Goal: Check status: Check status

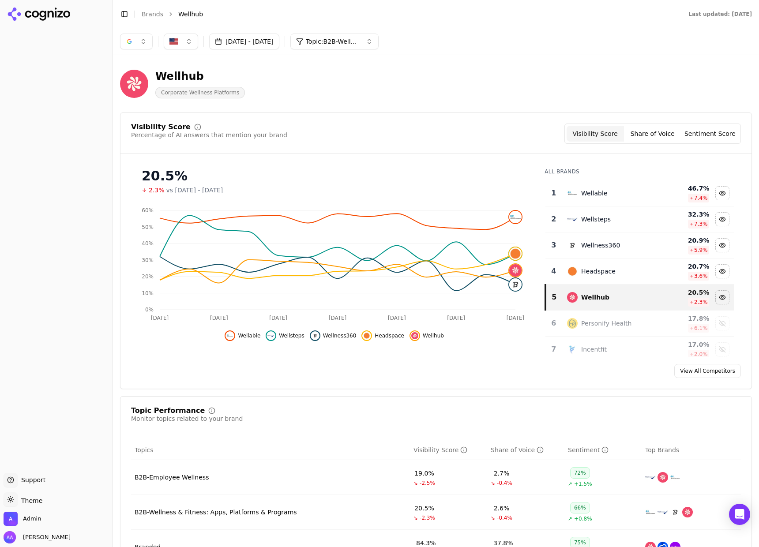
click at [279, 41] on button "[DATE] - [DATE]" at bounding box center [244, 42] width 70 height 16
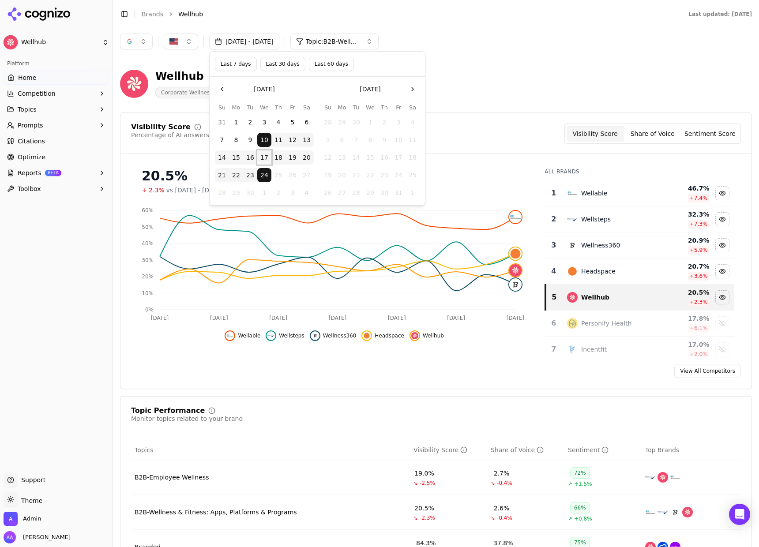
click at [260, 152] on button "17" at bounding box center [264, 157] width 14 height 14
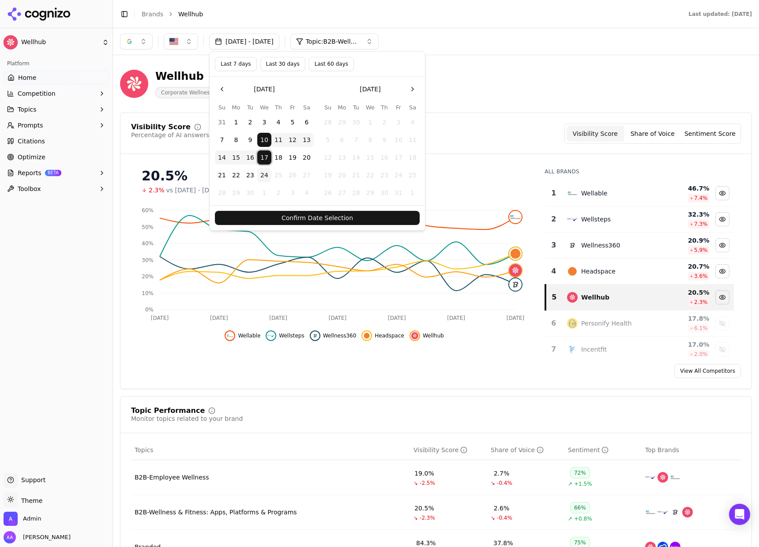
click at [266, 158] on button "17" at bounding box center [264, 157] width 14 height 14
click at [267, 176] on button "24" at bounding box center [264, 175] width 14 height 14
click at [276, 213] on button "Confirm Date Selection" at bounding box center [317, 218] width 205 height 14
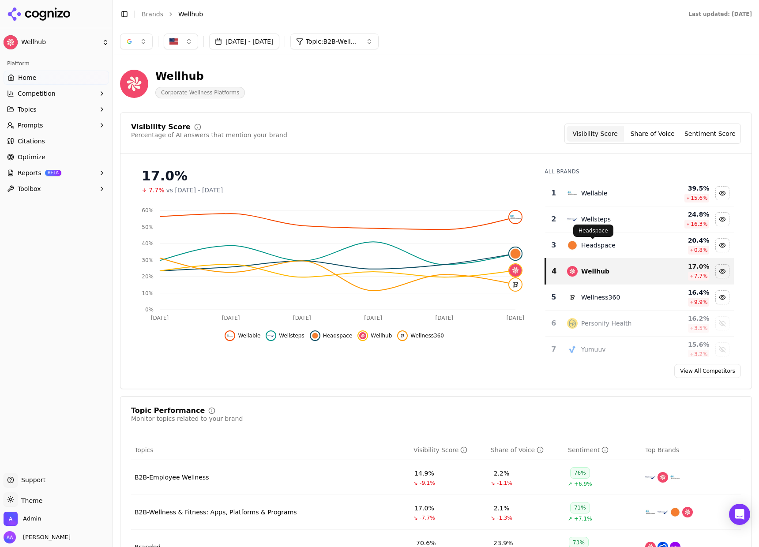
click at [586, 243] on div "Headspace" at bounding box center [598, 245] width 34 height 9
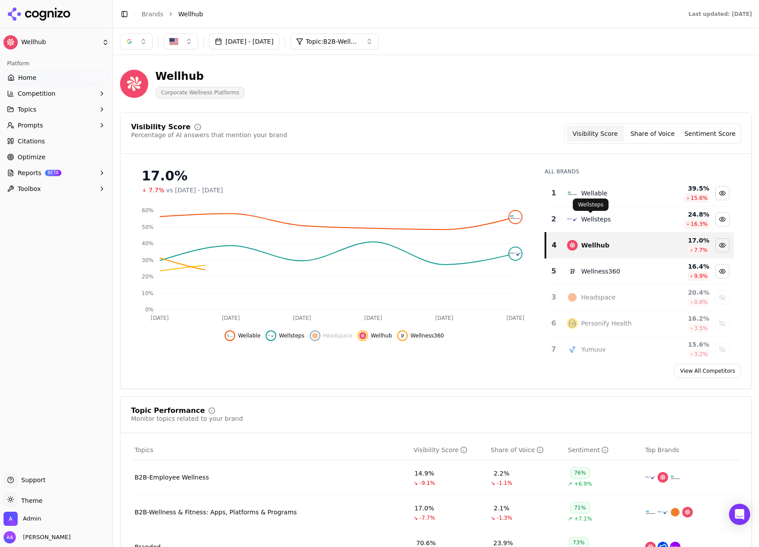
drag, startPoint x: 579, startPoint y: 223, endPoint x: 580, endPoint y: 212, distance: 11.5
click at [581, 223] on div "Wellsteps" at bounding box center [596, 219] width 30 height 9
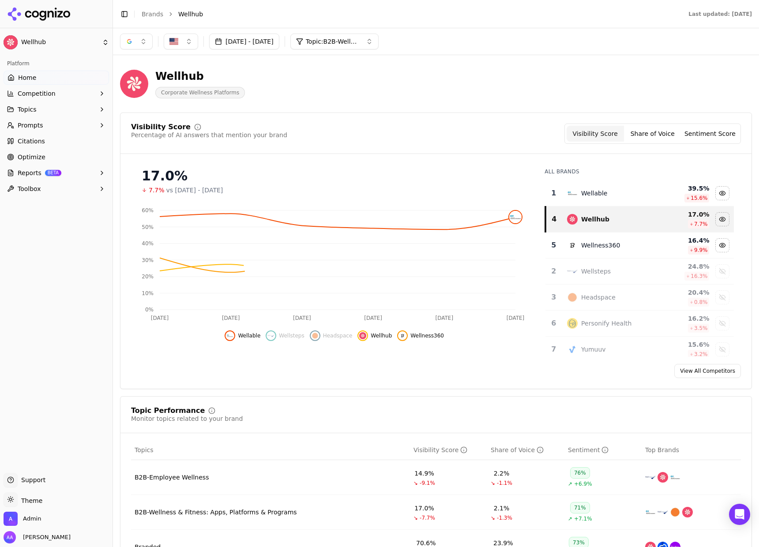
click at [583, 198] on div "Wellable" at bounding box center [610, 193] width 87 height 11
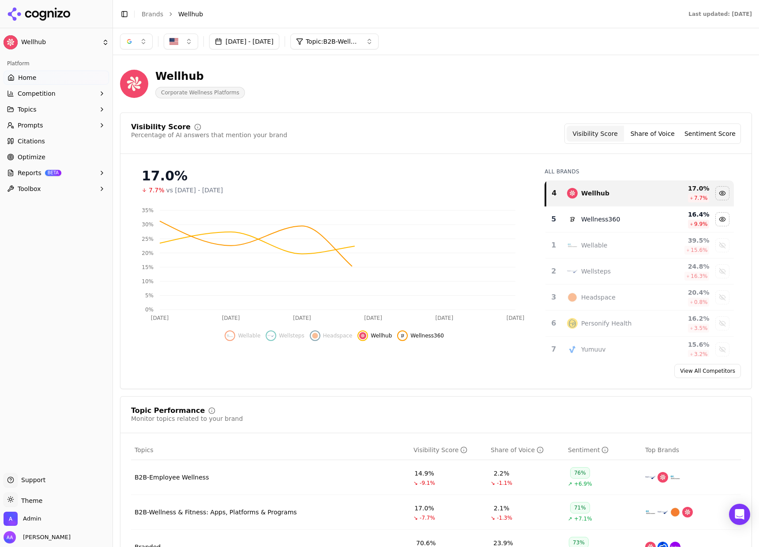
click at [588, 225] on td "Wellness360" at bounding box center [609, 219] width 97 height 26
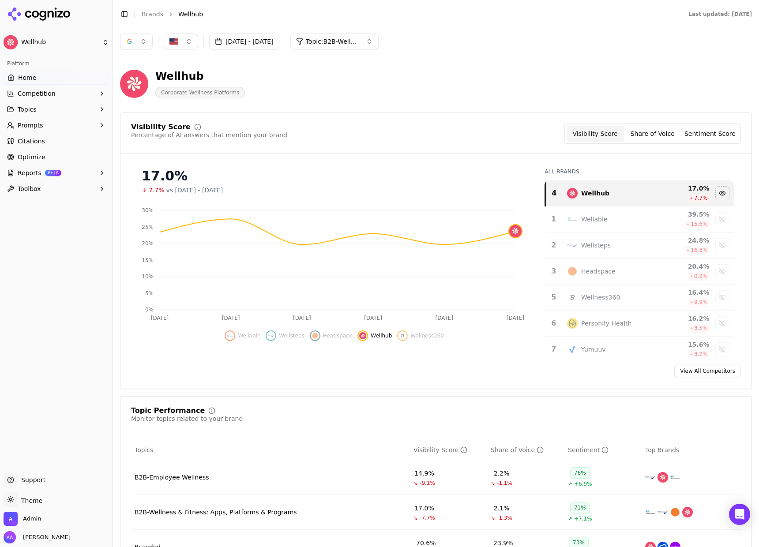
click at [272, 49] on button "[DATE] - [DATE]" at bounding box center [244, 42] width 70 height 16
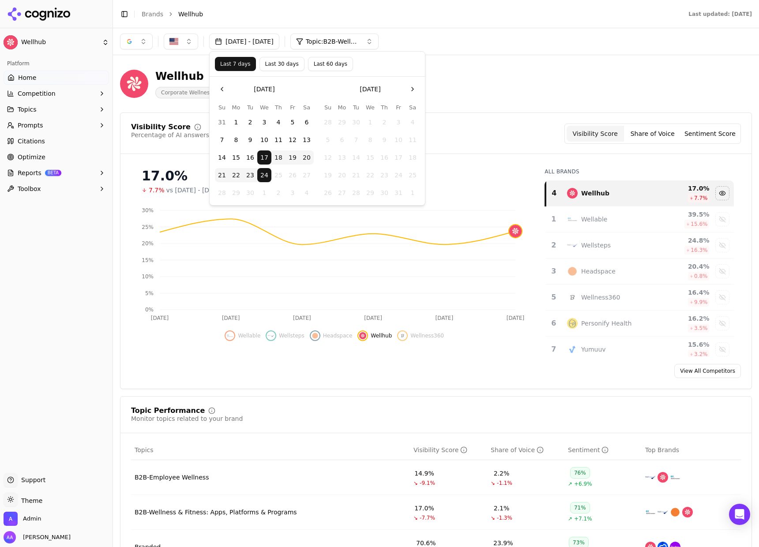
click at [263, 137] on button "10" at bounding box center [264, 140] width 14 height 14
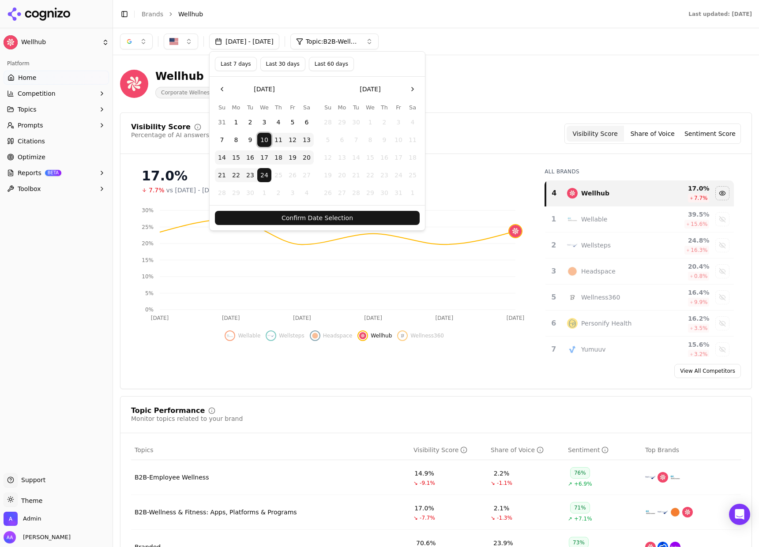
click at [283, 211] on button "Confirm Date Selection" at bounding box center [317, 218] width 205 height 14
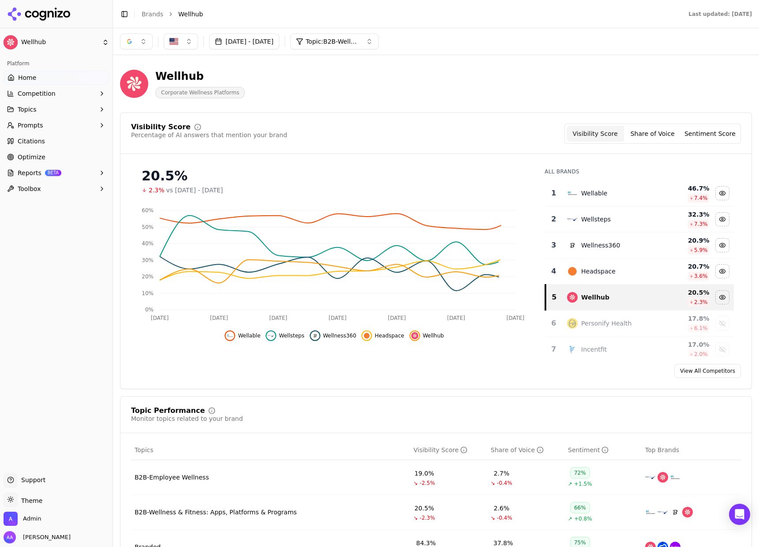
click at [591, 195] on div "Wellable" at bounding box center [594, 193] width 26 height 9
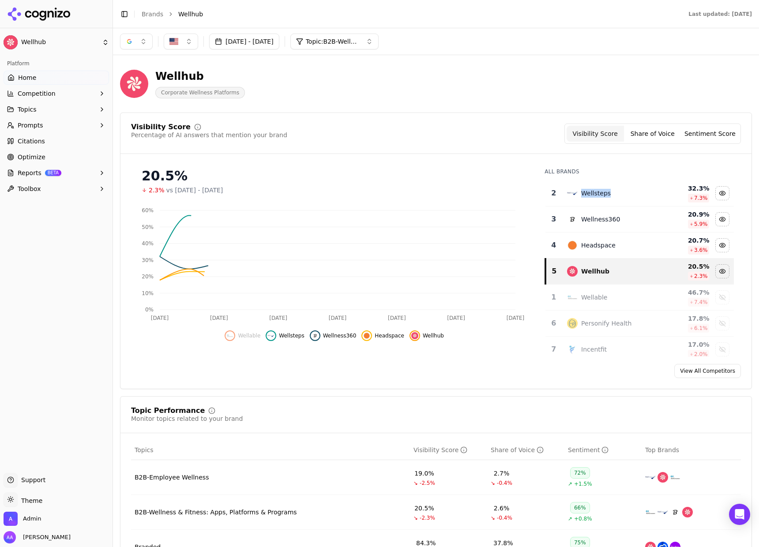
click at [591, 195] on div "Wellsteps" at bounding box center [596, 193] width 30 height 9
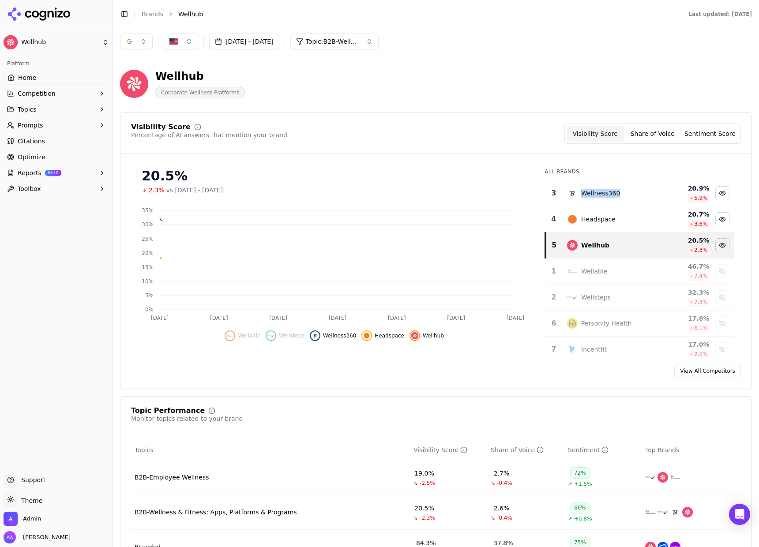
click at [591, 195] on div "Wellness360" at bounding box center [600, 193] width 39 height 9
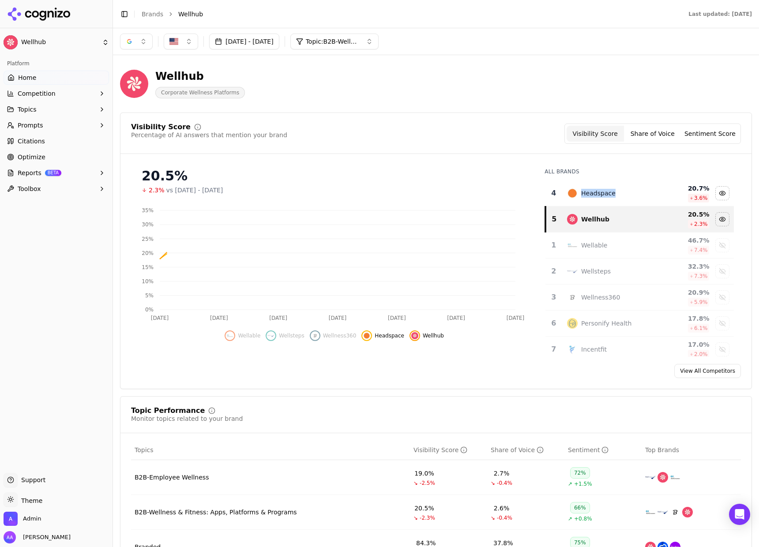
click at [591, 195] on div "Headspace" at bounding box center [598, 193] width 34 height 9
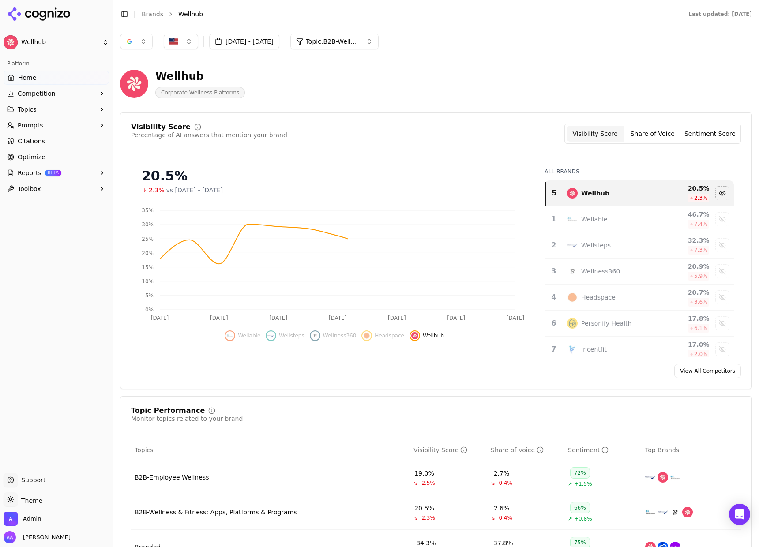
click at [488, 165] on div "20.5% 2.3% vs [DATE] - [DATE]" at bounding box center [334, 178] width 406 height 34
click at [248, 34] on button "[DATE] - [DATE]" at bounding box center [244, 42] width 70 height 16
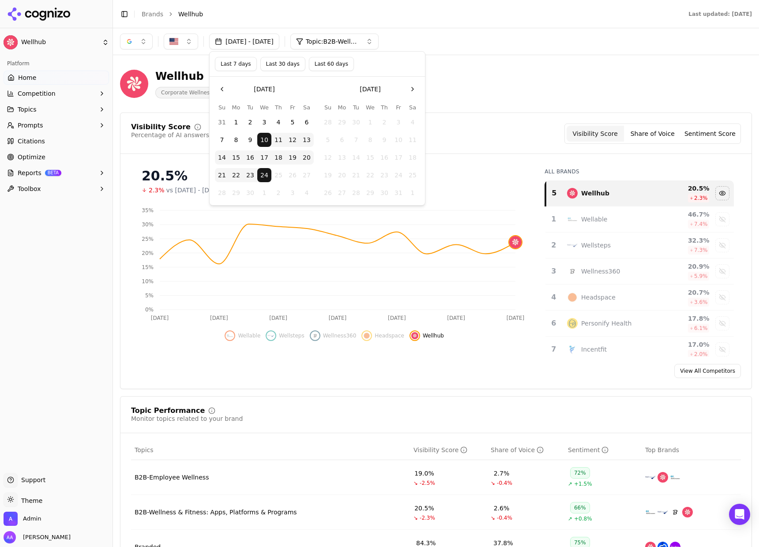
click at [243, 61] on button "Last 7 days" at bounding box center [236, 64] width 42 height 14
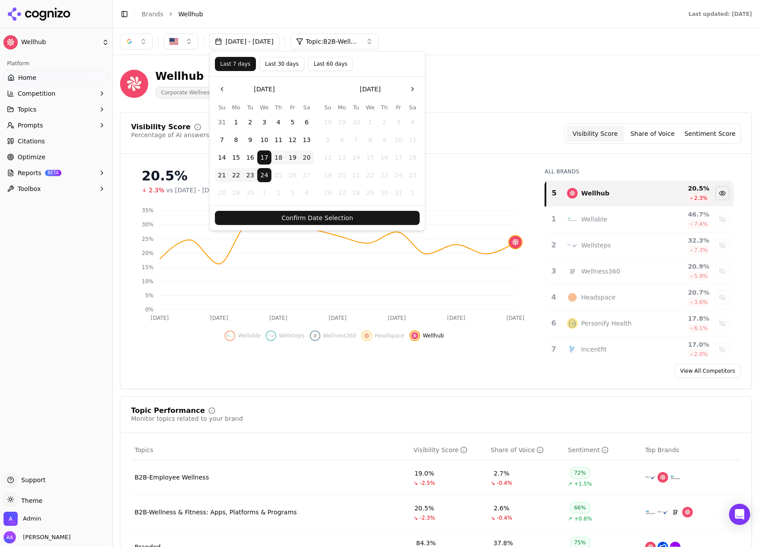
click at [323, 218] on button "Confirm Date Selection" at bounding box center [317, 218] width 205 height 14
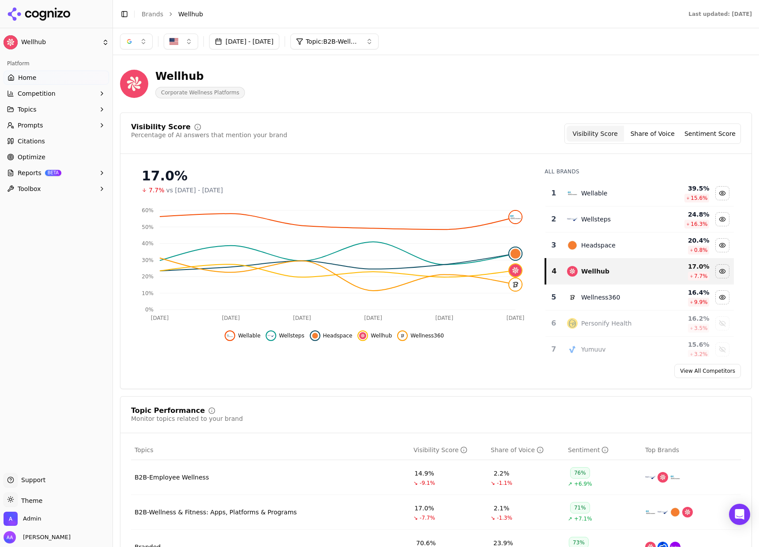
click at [271, 42] on button "[DATE] - [DATE]" at bounding box center [244, 42] width 70 height 16
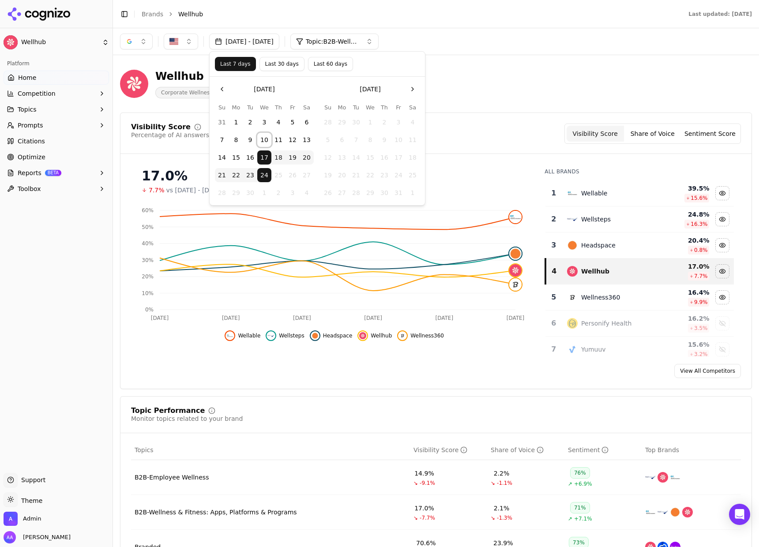
click at [267, 138] on button "10" at bounding box center [264, 140] width 14 height 14
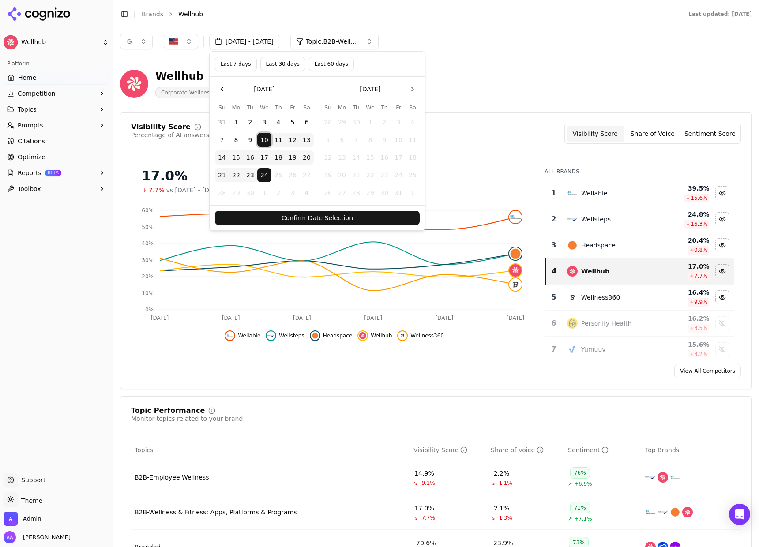
click at [267, 139] on button "10" at bounding box center [264, 140] width 14 height 14
click at [266, 153] on button "17" at bounding box center [264, 157] width 14 height 14
click at [289, 217] on button "Confirm Date Selection" at bounding box center [317, 218] width 205 height 14
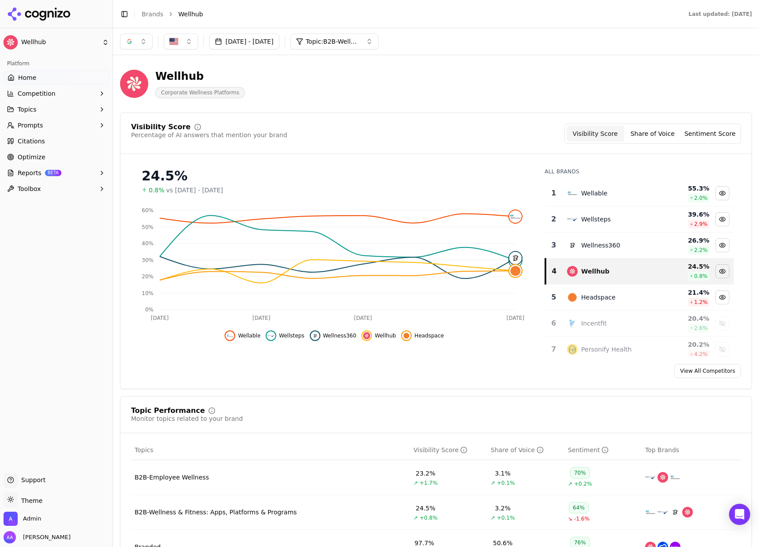
click at [587, 199] on td "Wellable" at bounding box center [609, 193] width 97 height 26
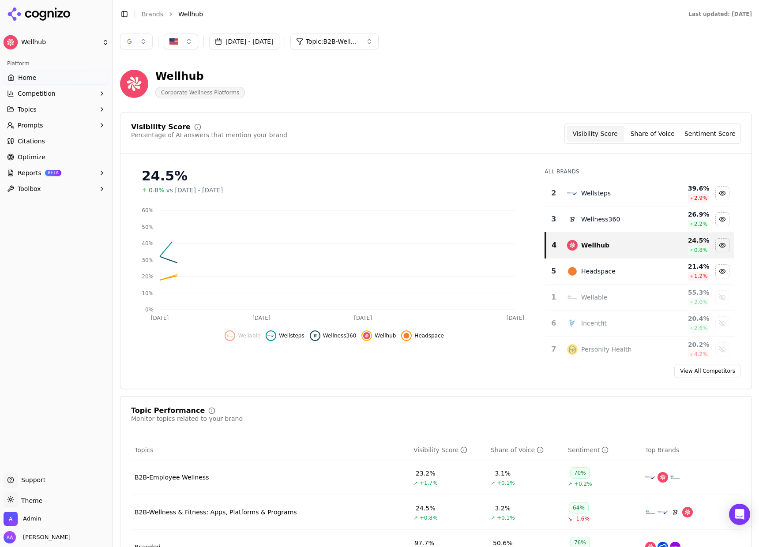
click at [587, 198] on td "Wellsteps" at bounding box center [609, 193] width 97 height 26
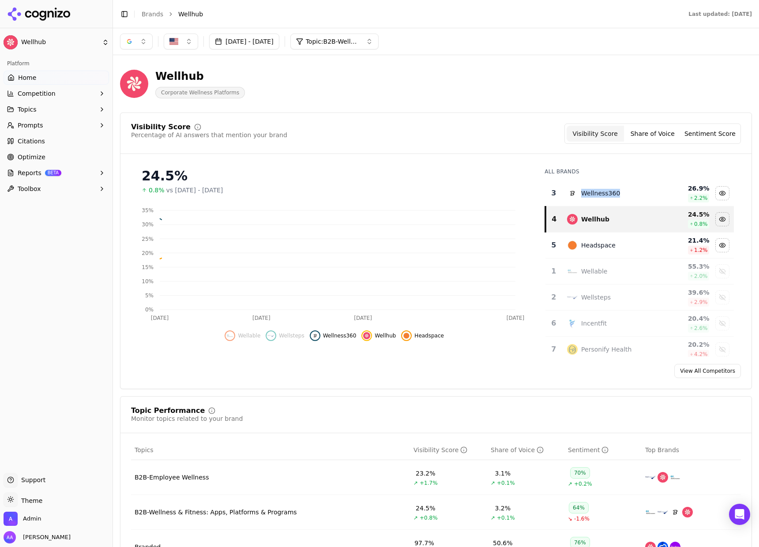
click at [587, 198] on td "Wellness360" at bounding box center [609, 193] width 97 height 26
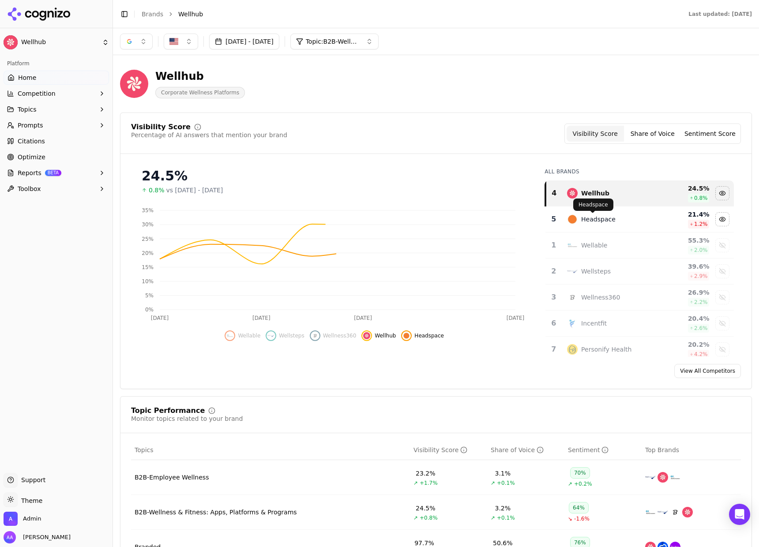
click at [582, 217] on div "Headspace" at bounding box center [598, 219] width 34 height 9
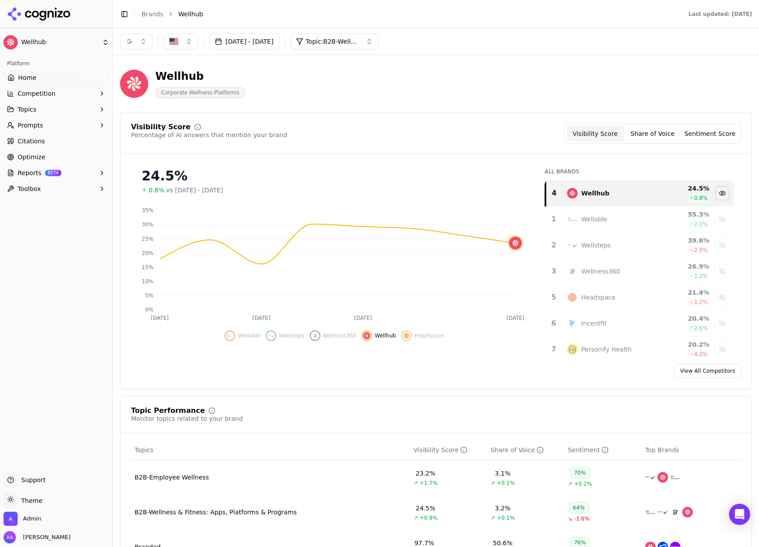
click at [237, 44] on button "[DATE] - [DATE]" at bounding box center [244, 42] width 70 height 16
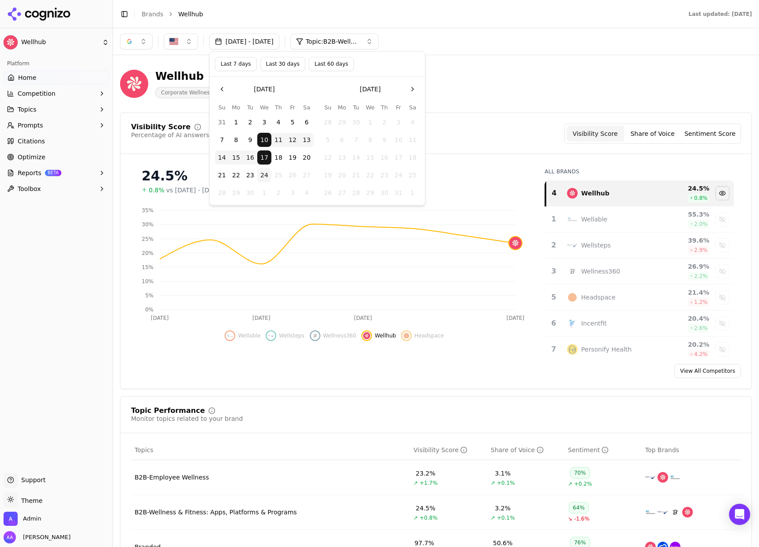
click at [269, 161] on button "17" at bounding box center [264, 157] width 14 height 14
click at [265, 171] on button "24" at bounding box center [264, 175] width 14 height 14
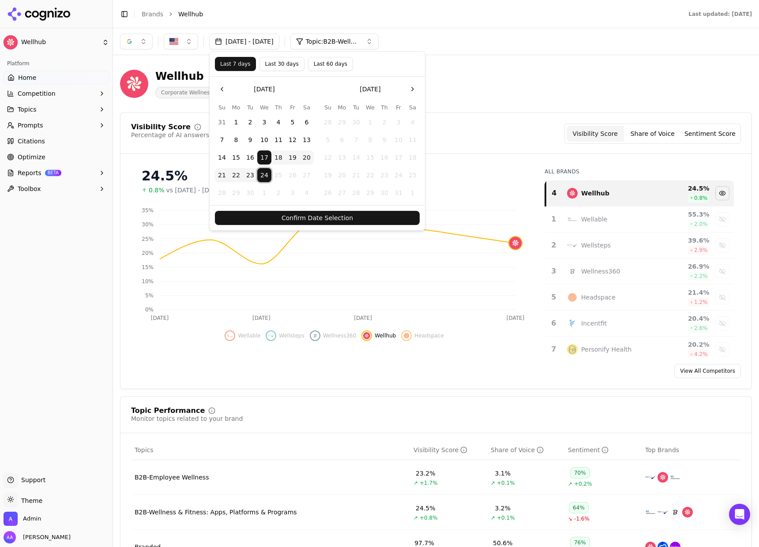
click at [281, 217] on button "Confirm Date Selection" at bounding box center [317, 218] width 205 height 14
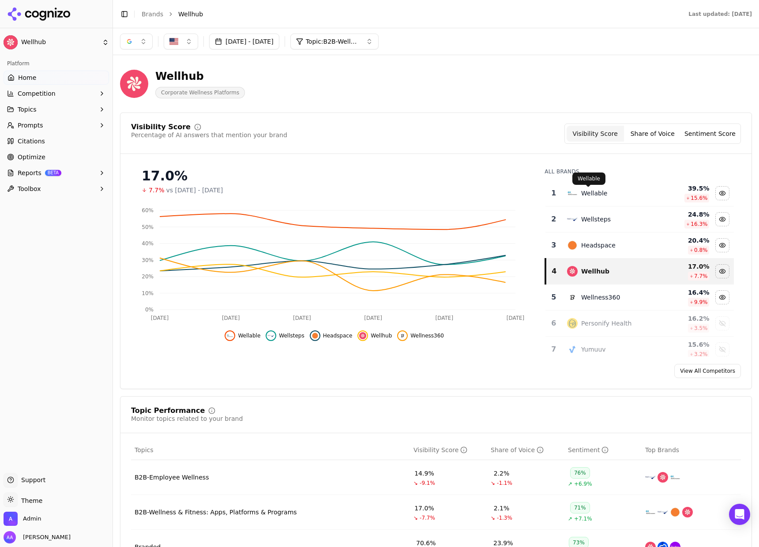
click at [591, 191] on div "Wellable" at bounding box center [594, 193] width 26 height 9
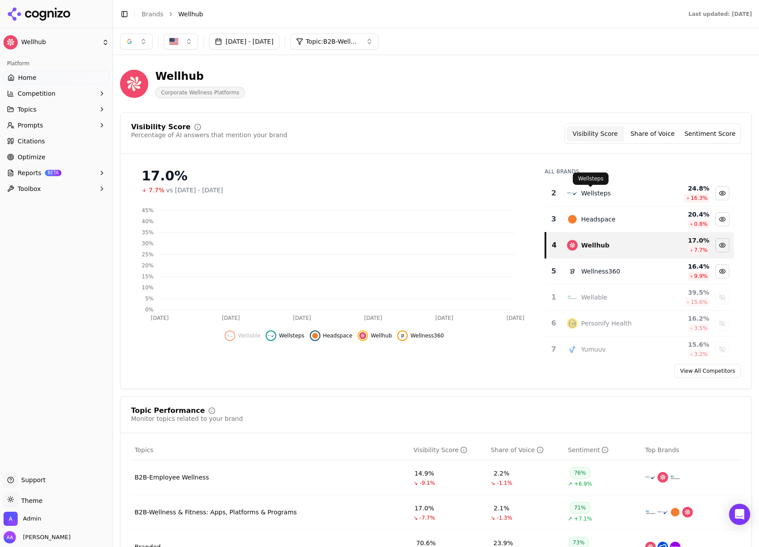
click at [591, 191] on div "Wellsteps" at bounding box center [596, 193] width 30 height 9
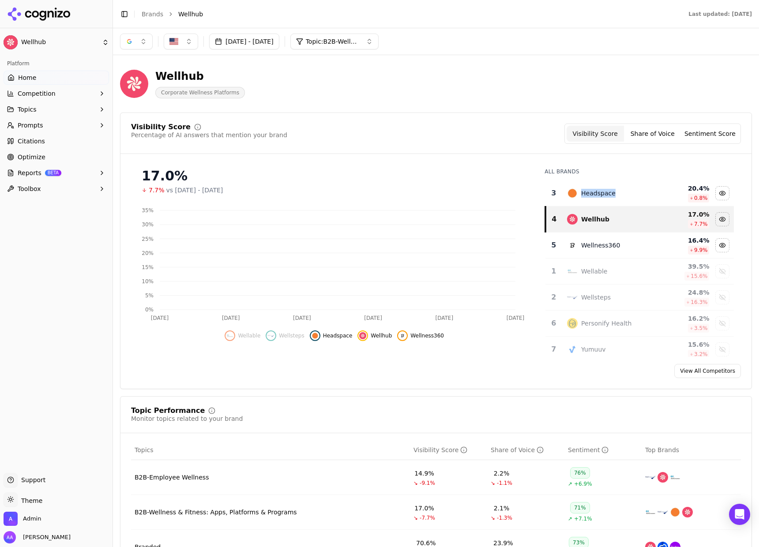
click at [591, 191] on div "Headspace" at bounding box center [598, 193] width 34 height 9
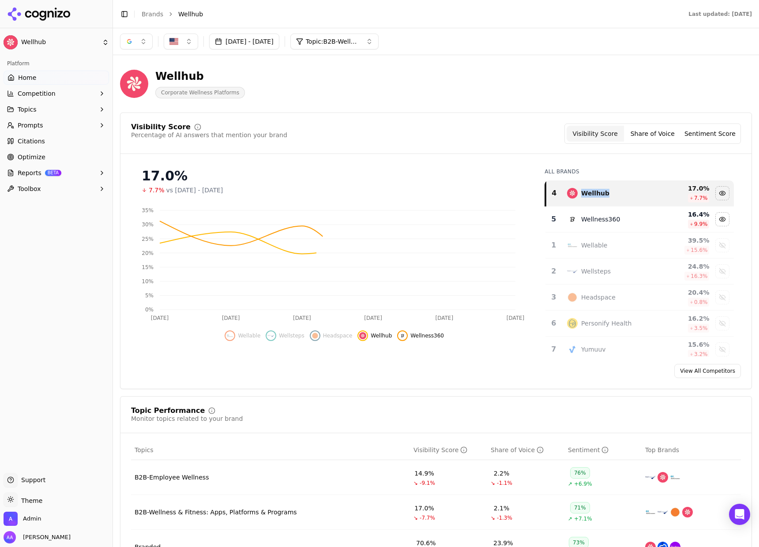
click at [457, 133] on div "Visibility Score Percentage of AI answers that mention your brand Visibility Sc…" at bounding box center [436, 133] width 610 height 20
click at [578, 213] on td "Wellness360" at bounding box center [609, 219] width 97 height 26
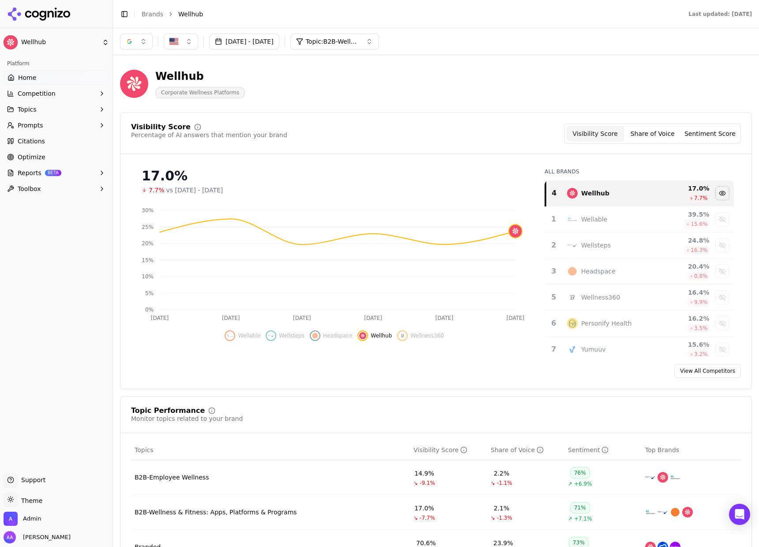
click at [409, 162] on div "17.0% 7.7% vs [DATE] - [DATE]" at bounding box center [334, 178] width 406 height 34
click at [404, 170] on div "17.0%" at bounding box center [334, 176] width 385 height 16
